Goal: Information Seeking & Learning: Learn about a topic

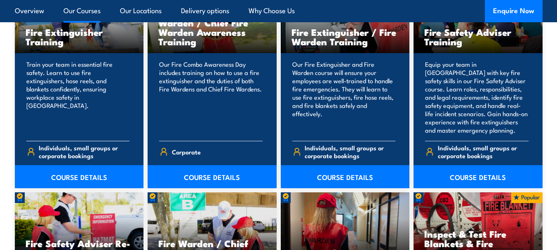
scroll to position [907, 0]
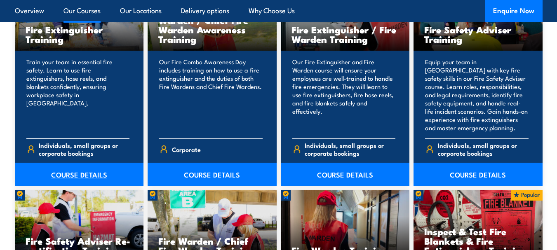
click at [91, 174] on link "COURSE DETAILS" at bounding box center [79, 174] width 129 height 23
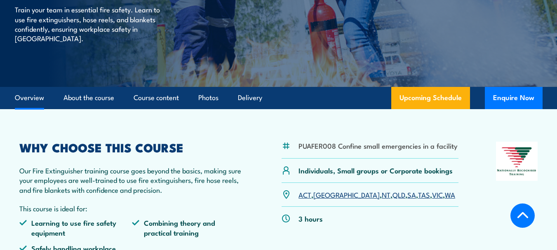
scroll to position [165, 0]
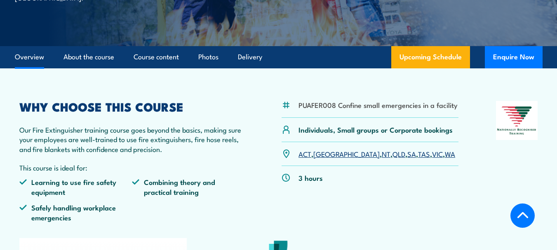
click at [323, 156] on link "NSW" at bounding box center [346, 154] width 66 height 10
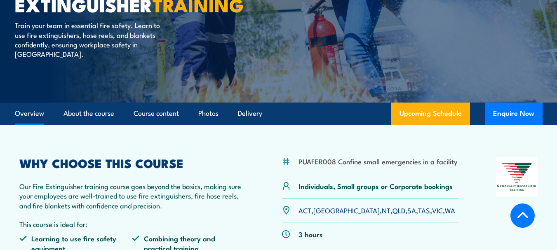
scroll to position [7, 0]
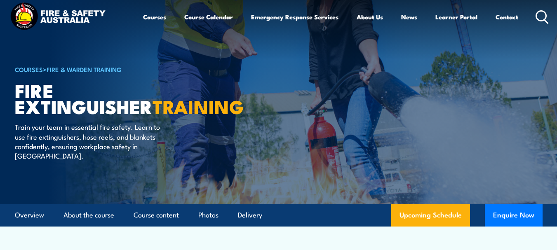
click at [540, 10] on icon at bounding box center [541, 17] width 13 height 14
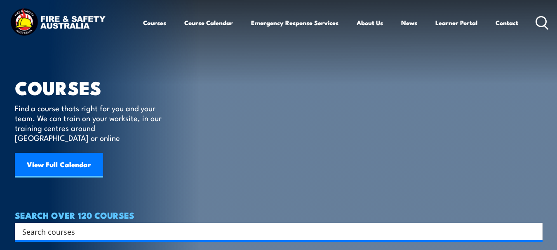
click at [210, 225] on input "Search input" at bounding box center [273, 231] width 502 height 12
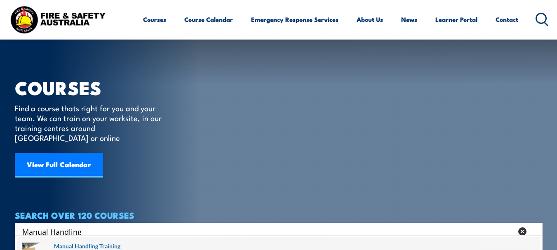
scroll to position [124, 0]
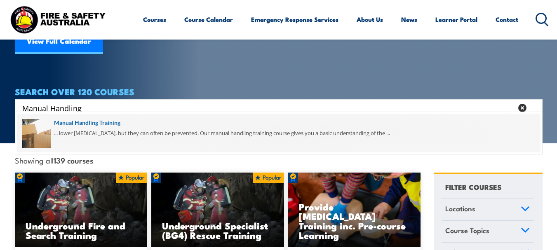
type input "Manual Handling"
click at [82, 120] on span at bounding box center [278, 133] width 523 height 39
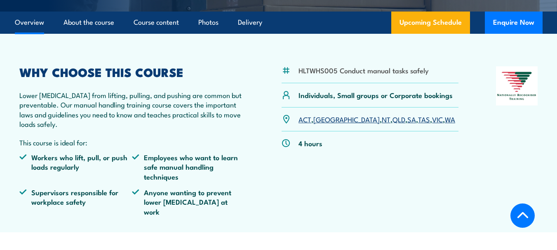
click at [325, 122] on link "[GEOGRAPHIC_DATA]" at bounding box center [346, 119] width 66 height 10
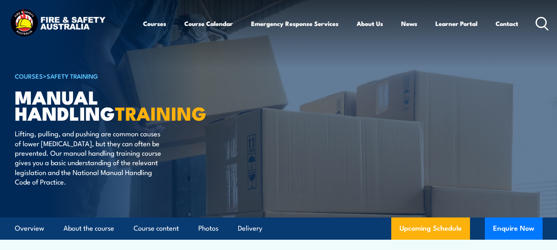
click at [537, 24] on icon at bounding box center [541, 24] width 13 height 14
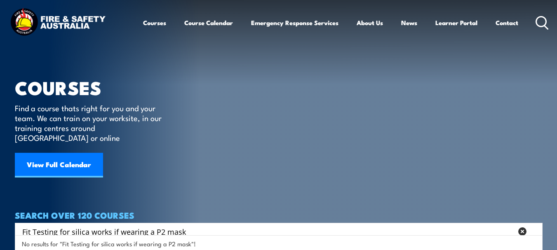
type input "Fit Testing for silica works if wearing a P2 mask"
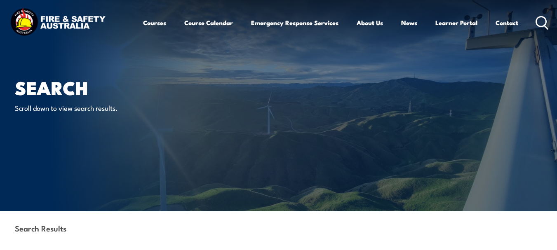
click at [143, 220] on div "Search Results" at bounding box center [278, 228] width 527 height 35
click at [143, 229] on div "Search Results" at bounding box center [278, 228] width 527 height 35
click at [536, 21] on circle at bounding box center [541, 21] width 10 height 10
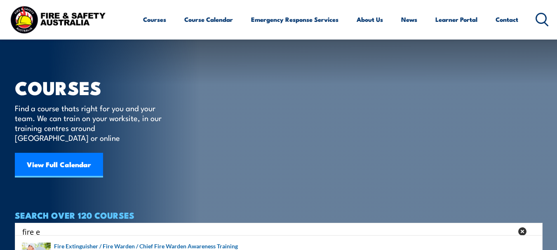
scroll to position [41, 0]
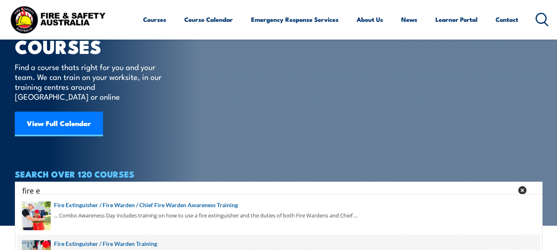
type input "fire e"
click at [146, 246] on span at bounding box center [278, 254] width 523 height 39
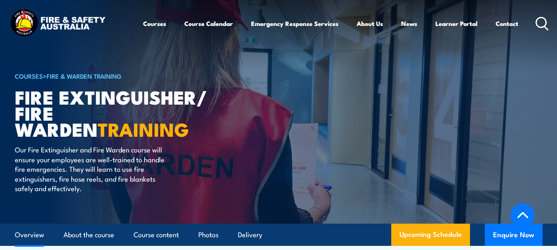
click at [543, 24] on icon at bounding box center [541, 24] width 13 height 14
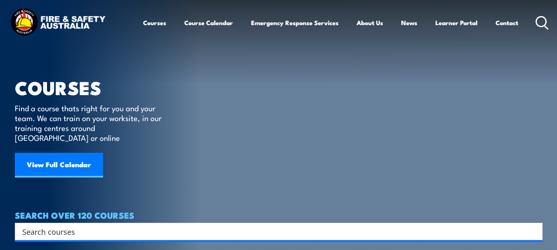
click at [264, 225] on input "Search input" at bounding box center [273, 231] width 502 height 12
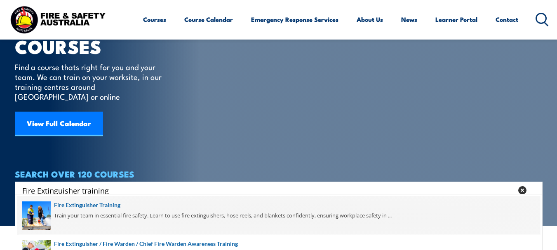
type input "Fire Extinguisher training"
click at [157, 210] on span at bounding box center [278, 215] width 523 height 39
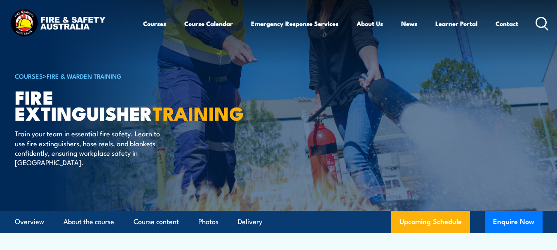
scroll to position [124, 0]
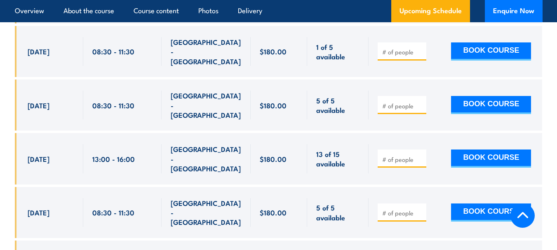
scroll to position [1531, 0]
